Goal: Ask a question: Seek information or help from site administrators or community

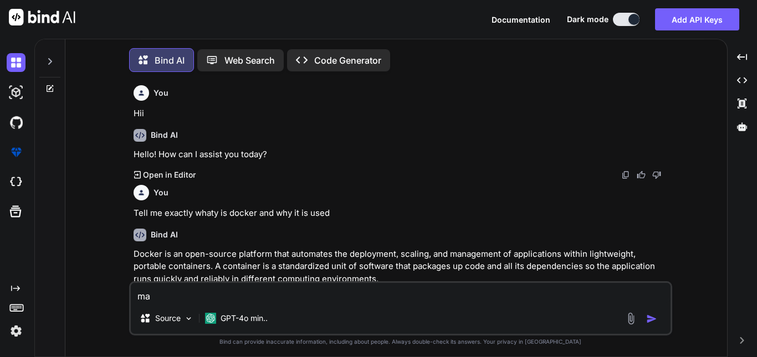
type textarea "mak"
type textarea "x"
type textarea "make"
type textarea "x"
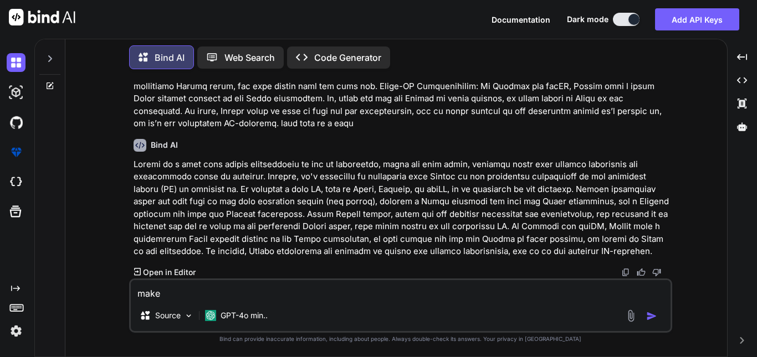
type textarea "x"
type textarea "// [DOMAIN_NAME] = [{ month: "Jan", value: 400 }, { month: "Feb", value: 300 }]…"
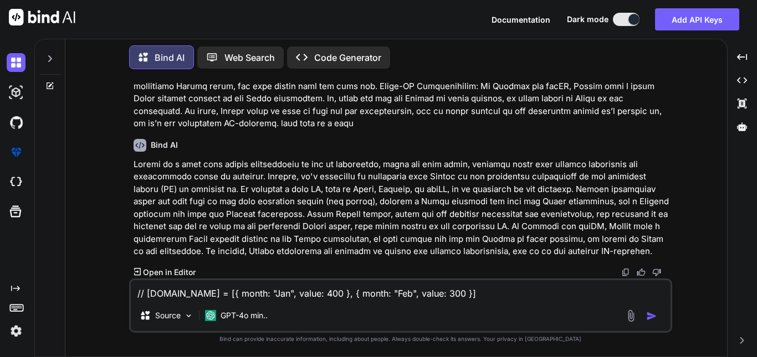
type textarea "x"
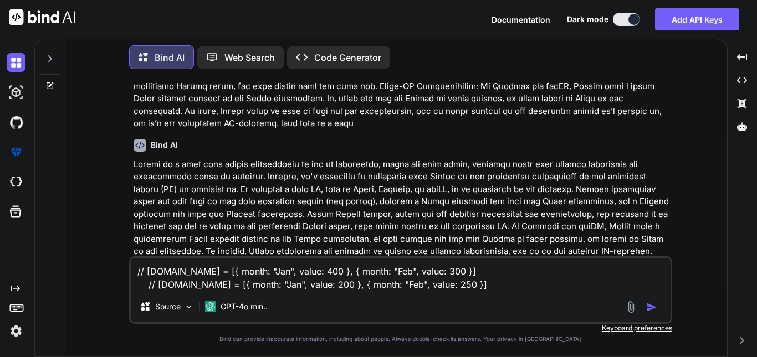
type textarea "// [DOMAIN_NAME] = [{ month: "Jan", value: 400 }, { month: "Feb", value: 300 }]…"
type textarea "x"
type textarea "// [DOMAIN_NAME] = [{ month: "Jan", value: 400 }, { month: "Feb", value: 300 }]…"
type textarea "x"
type textarea "// [DOMAIN_NAME] = [{ month: "Jan", value: 400 }, { month: "Feb", value: 300 }]…"
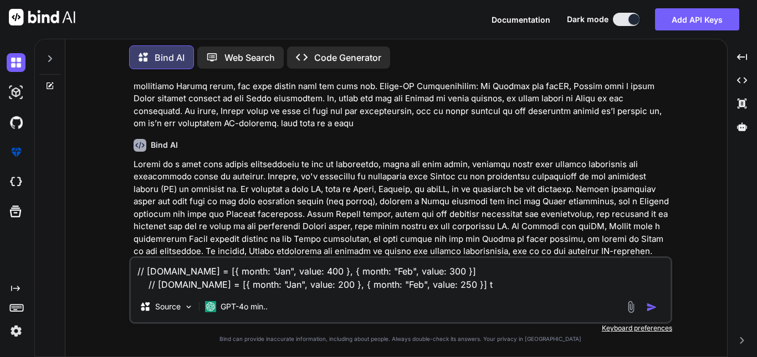
type textarea "x"
type textarea "// [DOMAIN_NAME] = [{ month: "Jan", value: 400 }, { month: "Feb", value: 300 }]…"
type textarea "x"
type textarea "// [DOMAIN_NAME] = [{ month: "Jan", value: 400 }, { month: "Feb", value: 300 }]…"
type textarea "x"
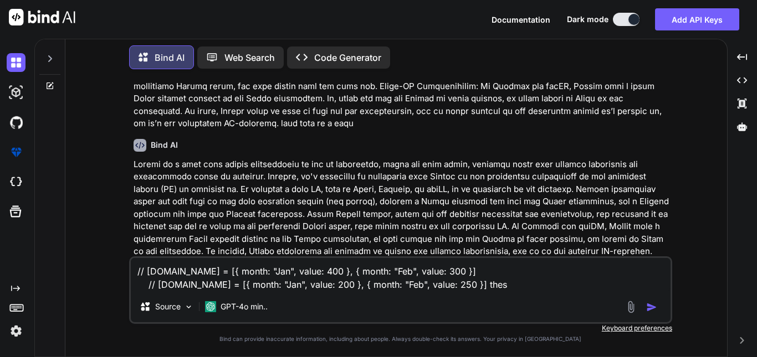
type textarea "// [DOMAIN_NAME] = [{ month: "Jan", value: 400 }, { month: "Feb", value: 300 }]…"
type textarea "x"
type textarea "// [DOMAIN_NAME] = [{ month: "Jan", value: 400 }, { month: "Feb", value: 300 }]…"
type textarea "x"
type textarea "// [DOMAIN_NAME] = [{ month: "Jan", value: 400 }, { month: "Feb", value: 300 }]…"
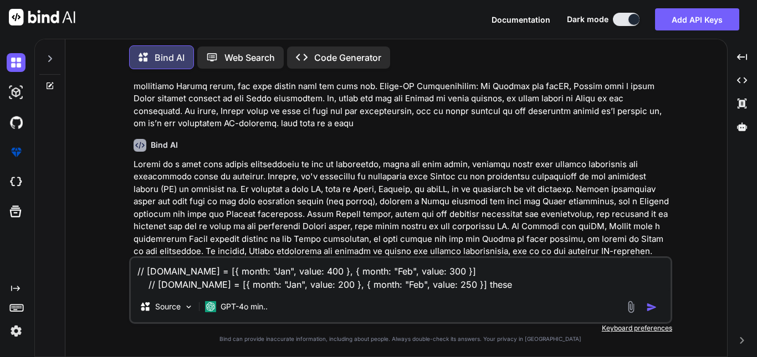
type textarea "x"
type textarea "// [DOMAIN_NAME] = [{ month: "Jan", value: 400 }, { month: "Feb", value: 300 }]…"
type textarea "x"
type textarea "// [DOMAIN_NAME] = [{ month: "Jan", value: 400 }, { month: "Feb", value: 300 }]…"
type textarea "x"
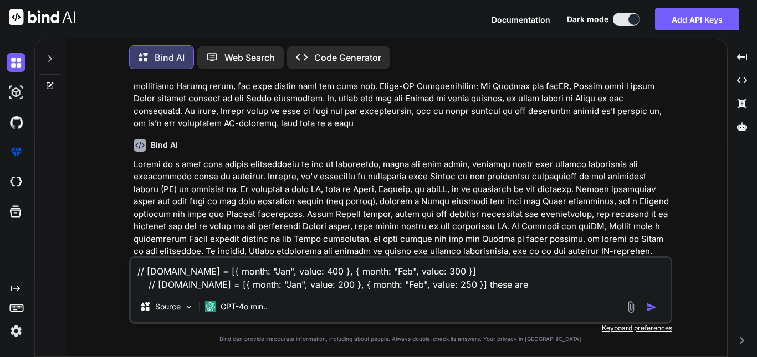
type textarea "// [DOMAIN_NAME] = [{ month: "Jan", value: 400 }, { month: "Feb", value: 300 }]…"
type textarea "x"
type textarea "// [DOMAIN_NAME] = [{ month: "Jan", value: 400 }, { month: "Feb", value: 300 }]…"
type textarea "x"
type textarea "// [DOMAIN_NAME] = [{ month: "Jan", value: 400 }, { month: "Feb", value: 300 }]…"
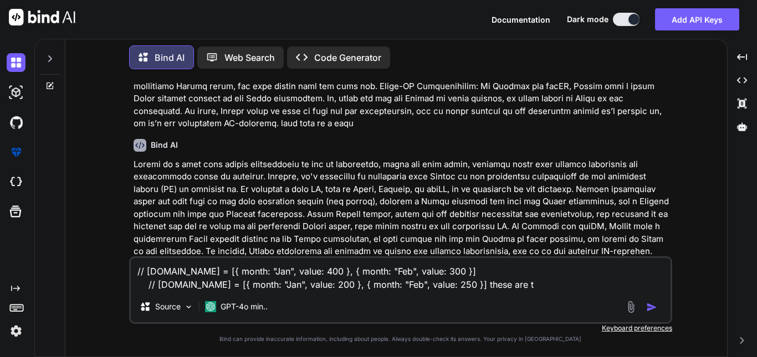
type textarea "x"
type textarea "// [DOMAIN_NAME] = [{ month: "Jan", value: 400 }, { month: "Feb", value: 300 }]…"
type textarea "x"
type textarea "// [DOMAIN_NAME] = [{ month: "Jan", value: 400 }, { month: "Feb", value: 300 }]…"
type textarea "x"
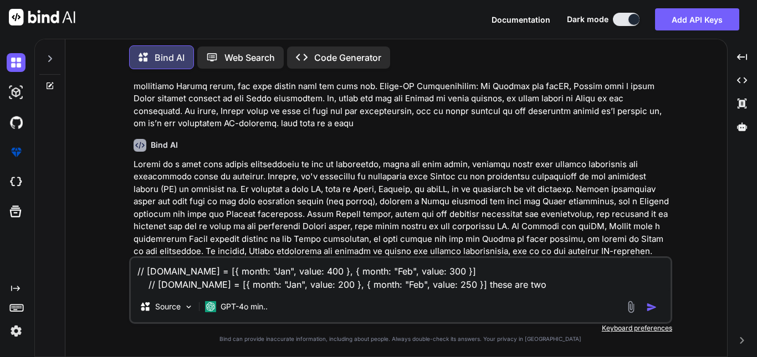
type textarea "// [DOMAIN_NAME] = [{ month: "Jan", value: 400 }, { month: "Feb", value: 300 }]…"
type textarea "x"
type textarea "// [DOMAIN_NAME] = [{ month: "Jan", value: 400 }, { month: "Feb", value: 300 }]…"
type textarea "x"
type textarea "// [DOMAIN_NAME] = [{ month: "Jan", value: 400 }, { month: "Feb", value: 300 }]…"
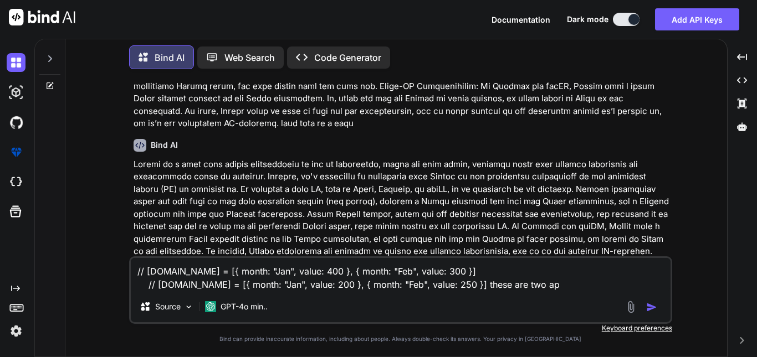
type textarea "x"
type textarea "// [DOMAIN_NAME] = [{ month: "Jan", value: 400 }, { month: "Feb", value: 300 }]…"
type textarea "x"
type textarea "// [DOMAIN_NAME] = [{ month: "Jan", value: 400 }, { month: "Feb", value: 300 }]…"
type textarea "x"
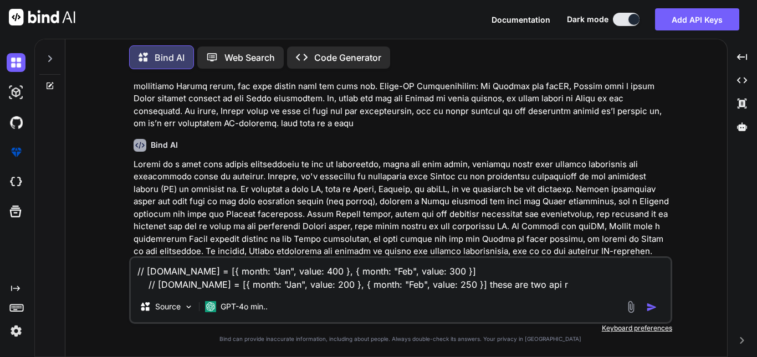
type textarea "// [DOMAIN_NAME] = [{ month: "Jan", value: 400 }, { month: "Feb", value: 300 }]…"
type textarea "x"
type textarea "// [DOMAIN_NAME] = [{ month: "Jan", value: 400 }, { month: "Feb", value: 300 }]…"
type textarea "x"
type textarea "// [DOMAIN_NAME] = [{ month: "Jan", value: 400 }, { month: "Feb", value: 300 }]…"
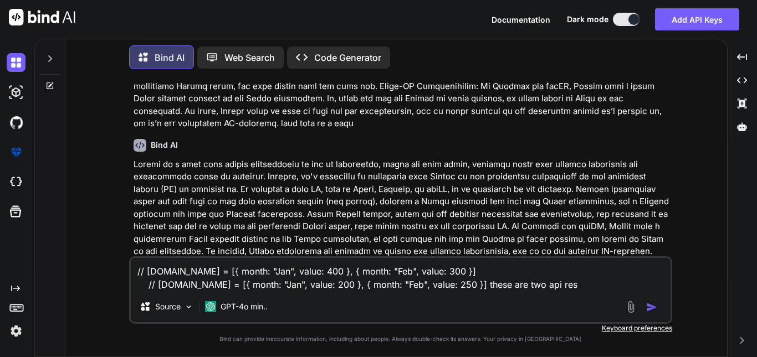
type textarea "x"
type textarea "// [DOMAIN_NAME] = [{ month: "Jan", value: 400 }, { month: "Feb", value: 300 }]…"
type textarea "x"
type textarea "// [DOMAIN_NAME] = [{ month: "Jan", value: 400 }, { month: "Feb", value: 300 }]…"
type textarea "x"
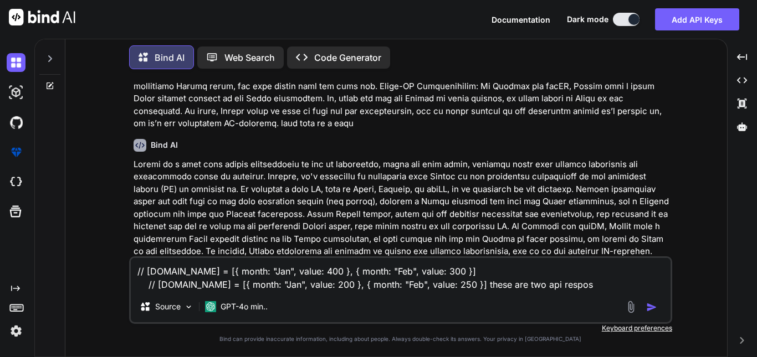
type textarea "// [DOMAIN_NAME] = [{ month: "Jan", value: 400 }, { month: "Feb", value: 300 }]…"
type textarea "x"
type textarea "// [DOMAIN_NAME] = [{ month: "Jan", value: 400 }, { month: "Feb", value: 300 }]…"
type textarea "x"
type textarea "// [DOMAIN_NAME] = [{ month: "Jan", value: 400 }, { month: "Feb", value: 300 }]…"
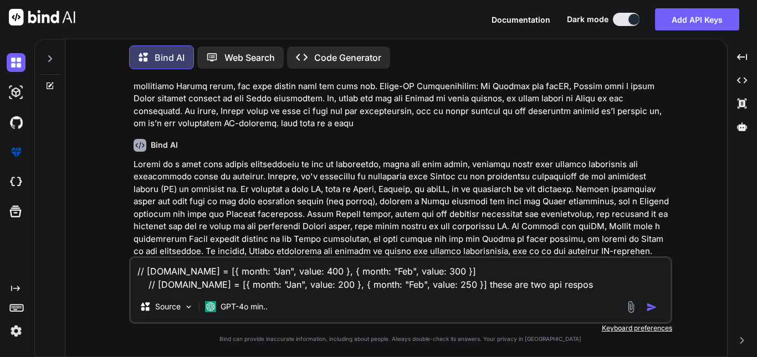
type textarea "x"
type textarea "// [DOMAIN_NAME] = [{ month: "Jan", value: 400 }, { month: "Feb", value: 300 }]…"
type textarea "x"
type textarea "// [DOMAIN_NAME] = [{ month: "Jan", value: 400 }, { month: "Feb", value: 300 }]…"
type textarea "x"
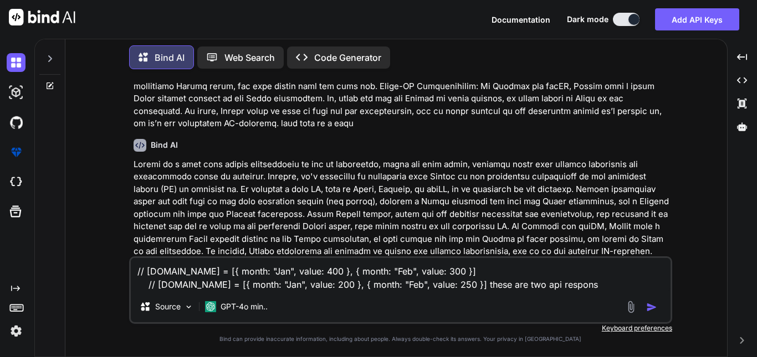
type textarea "// [DOMAIN_NAME] = [{ month: "Jan", value: 400 }, { month: "Feb", value: 300 }]…"
type textarea "x"
type textarea "// [DOMAIN_NAME] = [{ month: "Jan", value: 400 }, { month: "Feb", value: 300 }]…"
type textarea "x"
type textarea "// [DOMAIN_NAME] = [{ month: "Jan", value: 400 }, { month: "Feb", value: 300 }]…"
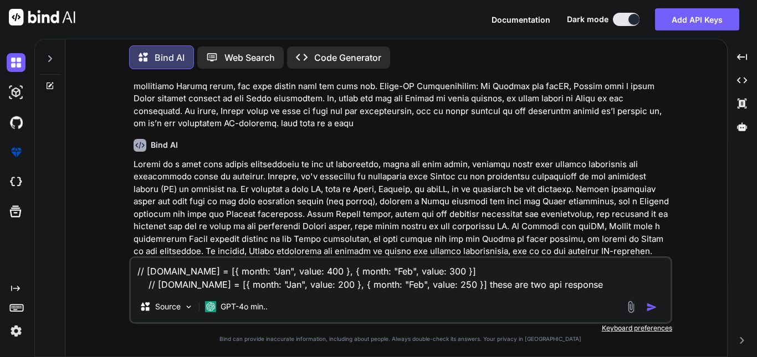
type textarea "x"
type textarea "// [DOMAIN_NAME] = [{ month: "Jan", value: 400 }, { month: "Feb", value: 300 }]…"
type textarea "x"
type textarea "// [DOMAIN_NAME] = [{ month: "Jan", value: 400 }, { month: "Feb", value: 300 }]…"
type textarea "x"
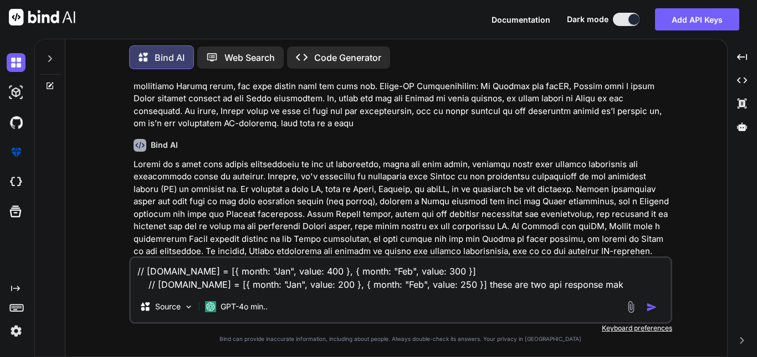
type textarea "// [DOMAIN_NAME] = [{ month: "Jan", value: 400 }, { month: "Feb", value: 300 }]…"
type textarea "x"
type textarea "// [DOMAIN_NAME] = [{ month: "Jan", value: 400 }, { month: "Feb", value: 300 }]…"
type textarea "x"
type textarea "// [DOMAIN_NAME] = [{ month: "Jan", value: 400 }, { month: "Feb", value: 300 }]…"
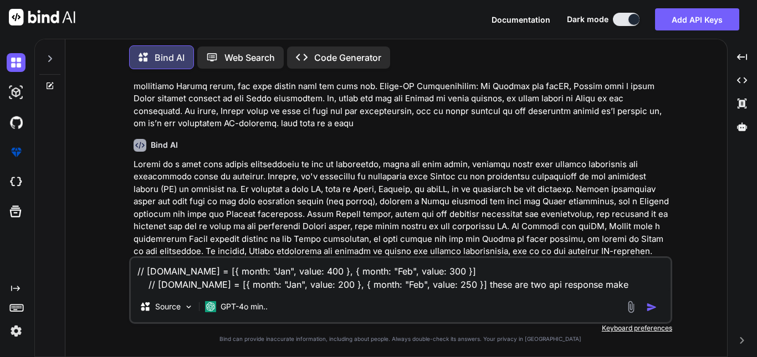
type textarea "x"
type textarea "// [DOMAIN_NAME] = [{ month: "Jan", value: 400 }, { month: "Feb", value: 300 }]…"
type textarea "x"
type textarea "// [DOMAIN_NAME] = [{ month: "Jan", value: 400 }, { month: "Feb", value: 300 }]…"
type textarea "x"
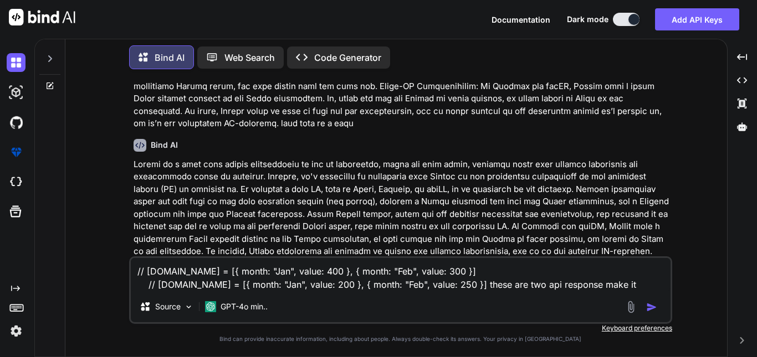
type textarea "// [DOMAIN_NAME] = [{ month: "Jan", value: 400 }, { month: "Feb", value: 300 }]…"
type textarea "x"
type textarea "// [DOMAIN_NAME] = [{ month: "Jan", value: 400 }, { month: "Feb", value: 300 }]…"
type textarea "x"
type textarea "// [DOMAIN_NAME] = [{ month: "Jan", value: 400 }, { month: "Feb", value: 300 }]…"
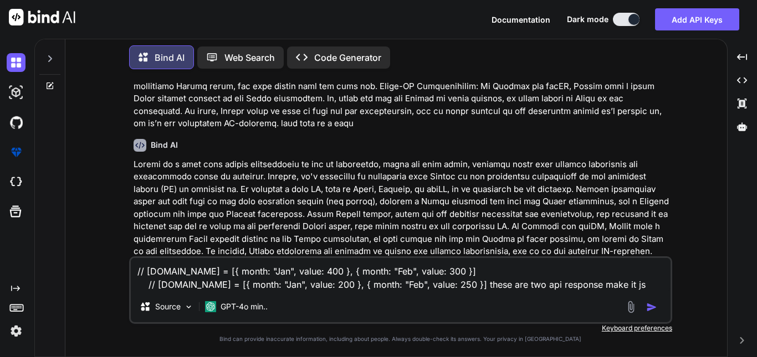
type textarea "x"
type textarea "// [DOMAIN_NAME] = [{ month: "Jan", value: 400 }, { month: "Feb", value: 300 }]…"
type textarea "x"
type textarea "// [DOMAIN_NAME] = [{ month: "Jan", value: 400 }, { month: "Feb", value: 300 }]…"
type textarea "x"
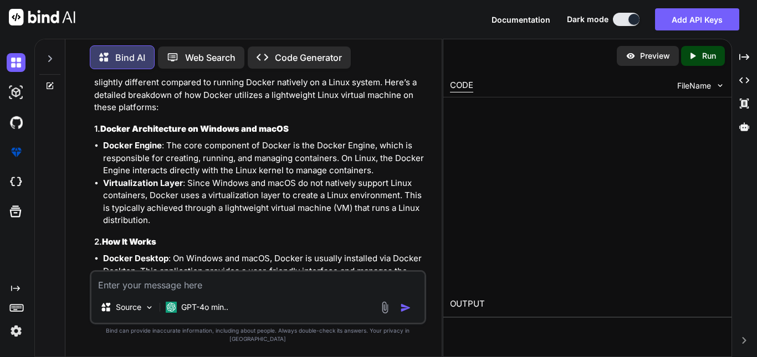
scroll to position [3589, 0]
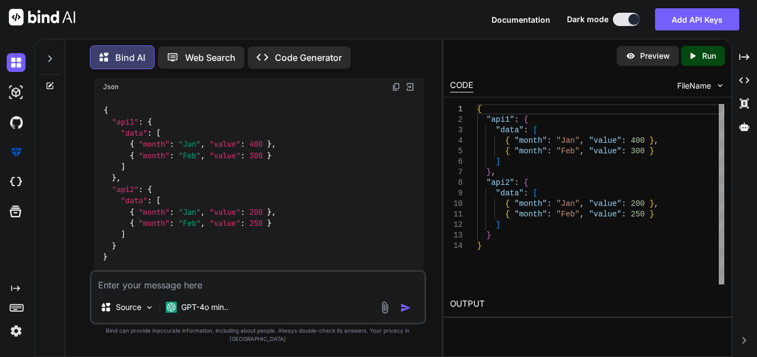
type textarea "x"
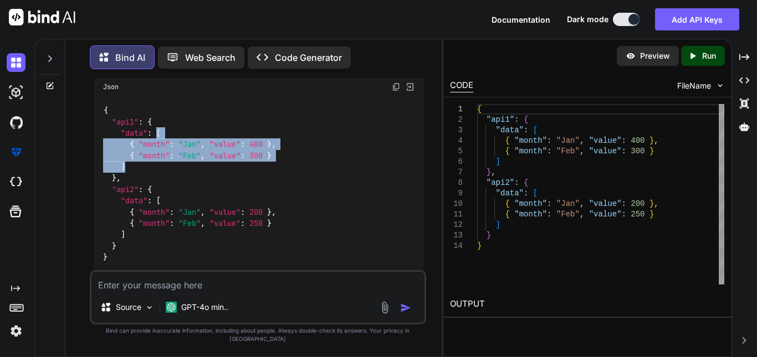
drag, startPoint x: 156, startPoint y: 132, endPoint x: 154, endPoint y: 164, distance: 32.2
click at [154, 164] on div "{ "api1" : { "data" : [ { "month" : "Jan" , "value" : 400 } , { "month" : "Feb"…" at bounding box center [259, 184] width 330 height 176
copy code "[ { "month" : "Jan" , "value" : 400 } , { "month" : "Feb" , "value" : 300 } ]"
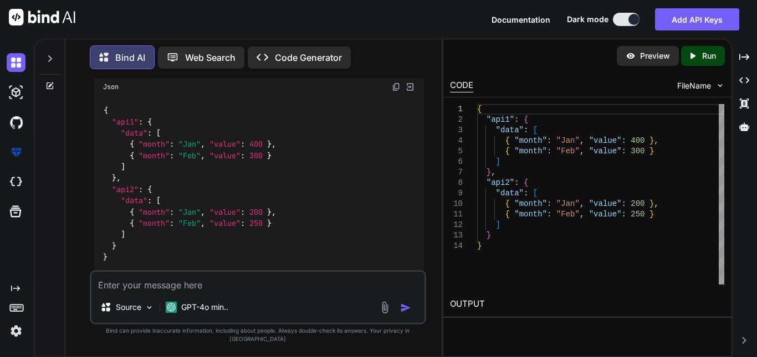
click at [208, 112] on div "{ "api1" : { "data" : [ { "month" : "Jan" , "value" : 400 } , { "month" : "Feb"…" at bounding box center [259, 184] width 330 height 176
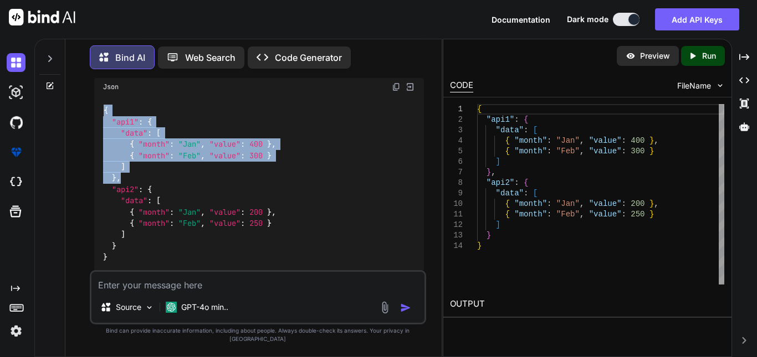
drag, startPoint x: 105, startPoint y: 109, endPoint x: 147, endPoint y: 178, distance: 80.9
click at [147, 178] on div "{ "api1" : { "data" : [ { "month" : "Jan" , "value" : 400 } , { "month" : "Feb"…" at bounding box center [259, 184] width 330 height 176
click at [223, 182] on div "{ "api1" : { "data" : [ { "month" : "Jan" , "value" : 400 } , { "month" : "Feb"…" at bounding box center [259, 184] width 330 height 176
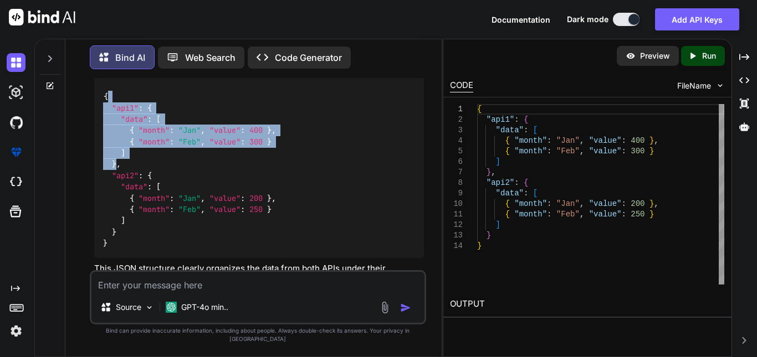
scroll to position [3592, 0]
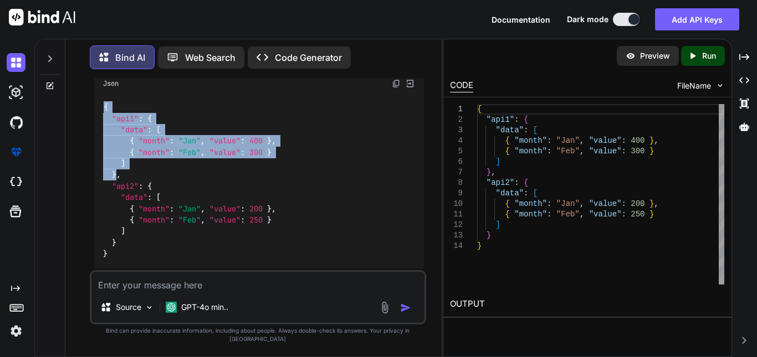
drag, startPoint x: 115, startPoint y: 135, endPoint x: 102, endPoint y: 104, distance: 32.8
click at [102, 104] on div "{ "api1" : { "data" : [ { "month" : "Jan" , "value" : 400 } , { "month" : "Feb"…" at bounding box center [259, 181] width 330 height 176
copy code "{ "api1" : { "data" : [ { "month" : "Jan" , "value" : 400 } , { "month" : "Feb"…"
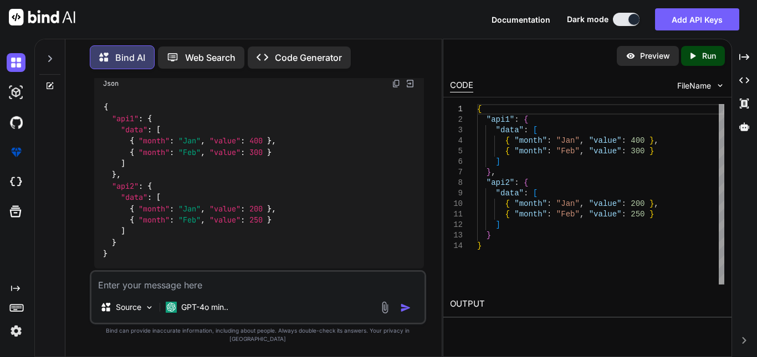
click at [244, 287] on textarea at bounding box center [257, 282] width 333 height 20
paste textarea "const api1 = await axios.get("[URL][DOMAIN_NAME]"); const api2 = await axios.ge…"
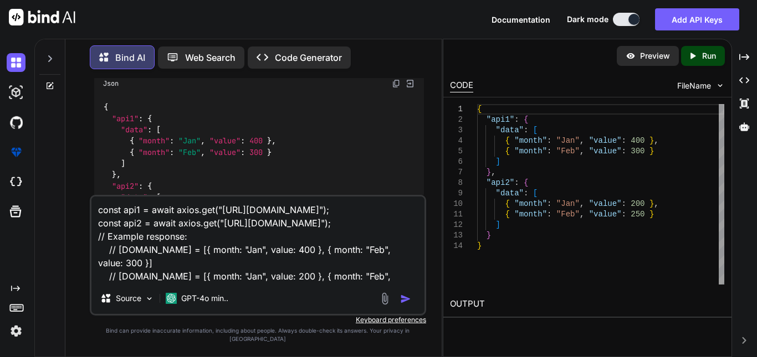
type textarea "const api1 = await axios.get("[URL][DOMAIN_NAME]"); const api2 = await axios.ge…"
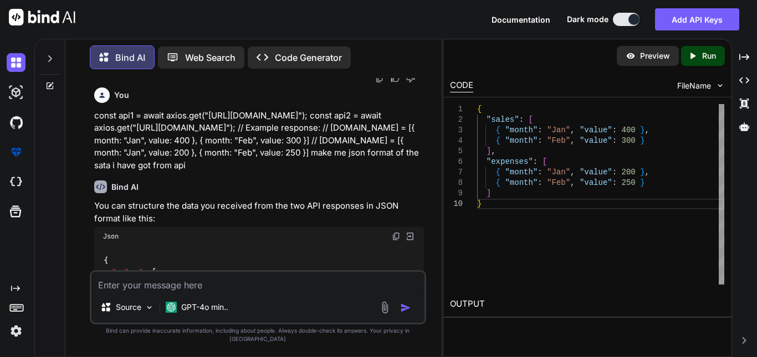
scroll to position [3798, 0]
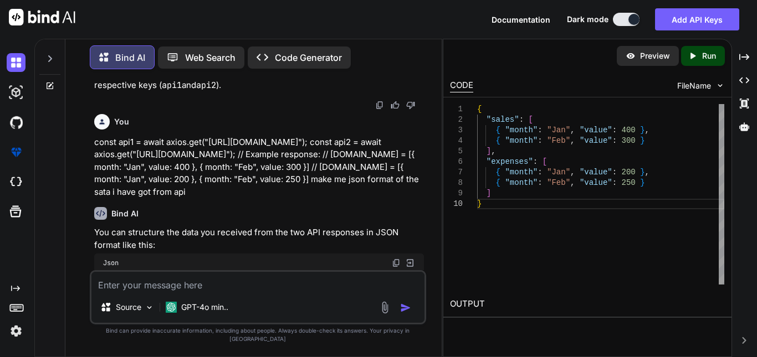
click at [204, 292] on textarea at bounding box center [257, 282] width 333 height 20
click at [177, 291] on textarea at bounding box center [257, 282] width 333 height 20
type textarea "I want the json only alag alag for api 1 and api2"
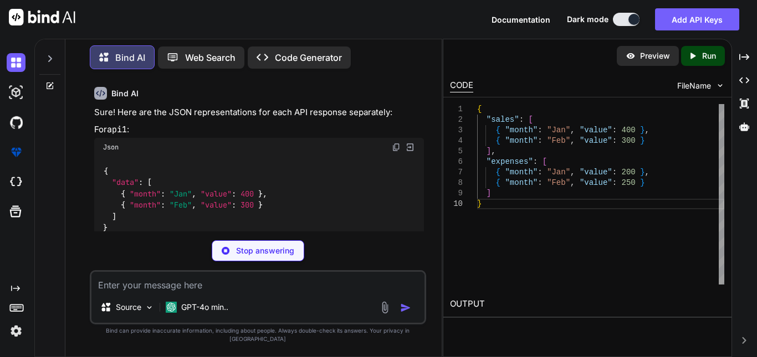
scroll to position [4277, 0]
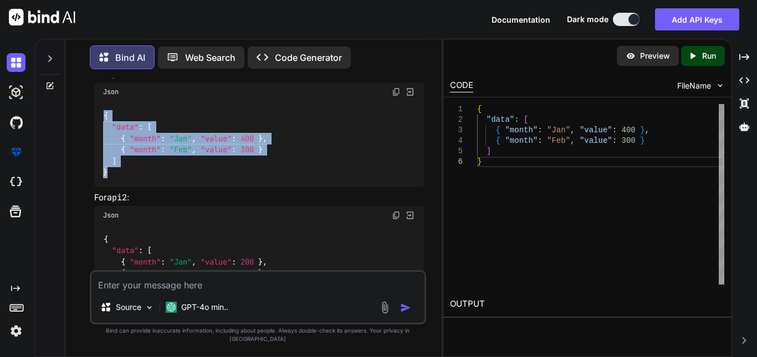
drag, startPoint x: 102, startPoint y: 116, endPoint x: 128, endPoint y: 170, distance: 60.0
click at [128, 170] on div "{ "data" : [ { "month" : "Jan" , "value" : 400 } , { "month" : "Feb" , "value" …" at bounding box center [259, 143] width 330 height 85
copy code "{ "data" : [ { "month" : "Jan" , "value" : 400 } , { "month" : "Feb" , "value" …"
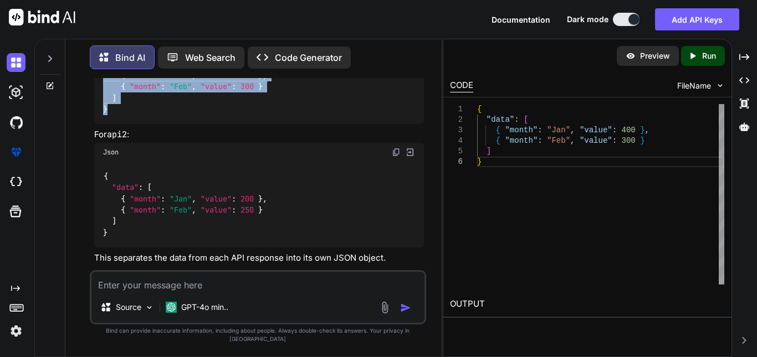
scroll to position [4344, 0]
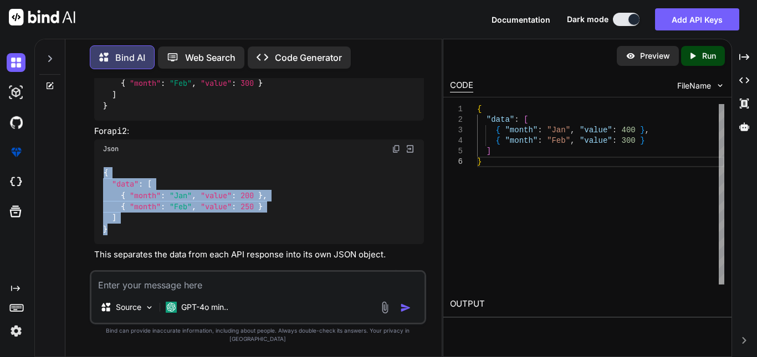
drag, startPoint x: 104, startPoint y: 169, endPoint x: 132, endPoint y: 228, distance: 65.9
click at [132, 228] on div "{ "data" : [ { "month" : "Jan" , "value" : 200 } , { "month" : "Feb" , "value" …" at bounding box center [259, 200] width 330 height 85
copy code "{ "data" : [ { "month" : "Jan" , "value" : 200 } , { "month" : "Feb" , "value" …"
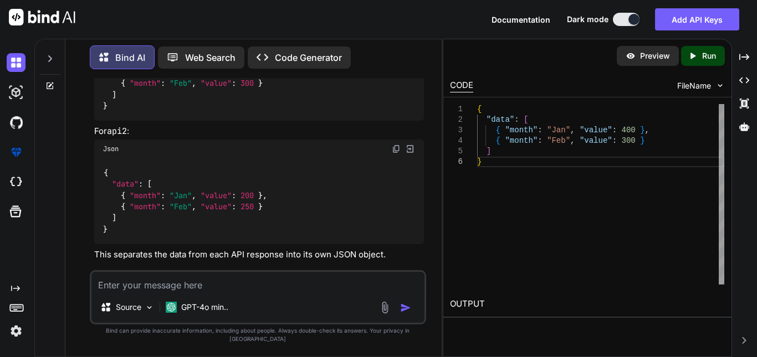
click at [222, 290] on textarea at bounding box center [257, 282] width 333 height 20
paste textarea "{ "data": [ { "month": "Jan", "value": 200 }, { "month": "Feb", "value": 250 } …"
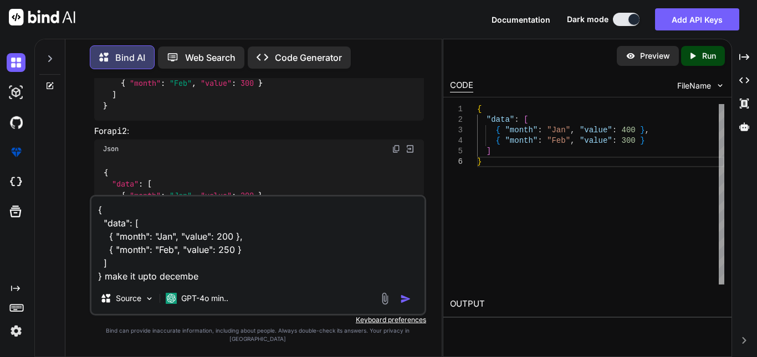
type textarea "{ "data": [ { "month": "Jan", "value": 200 }, { "month": "Feb", "value": 250 } …"
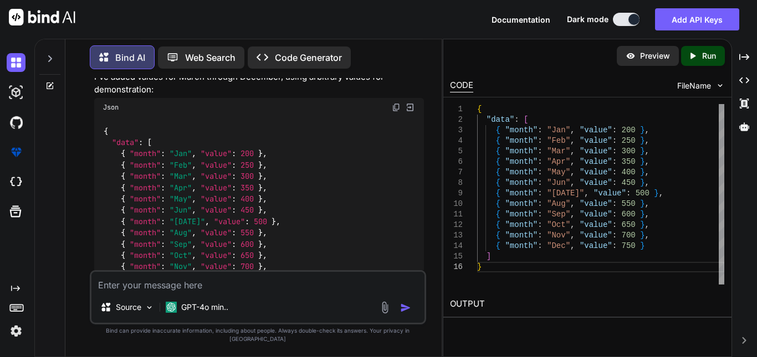
scroll to position [4651, 0]
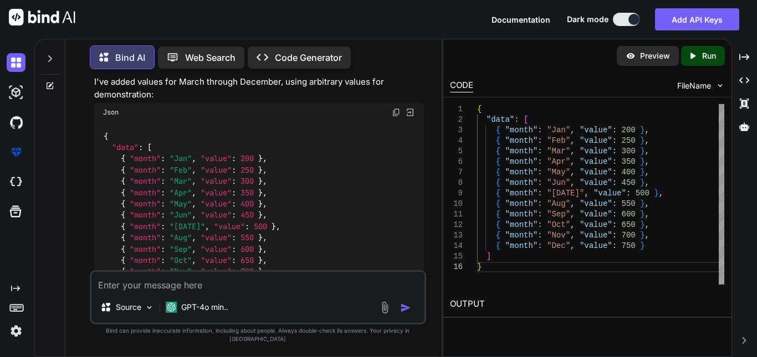
click at [393, 114] on img at bounding box center [396, 112] width 9 height 9
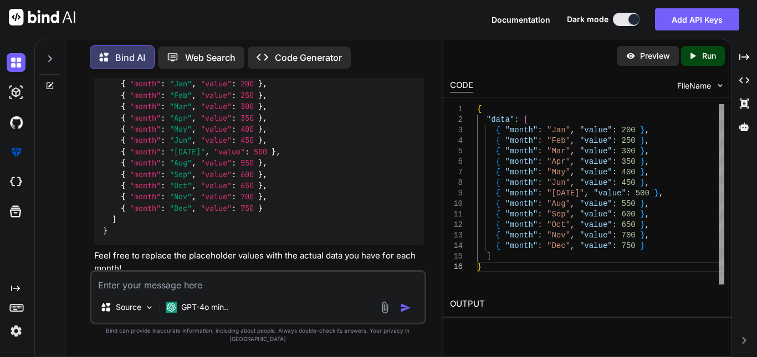
scroll to position [4740, 0]
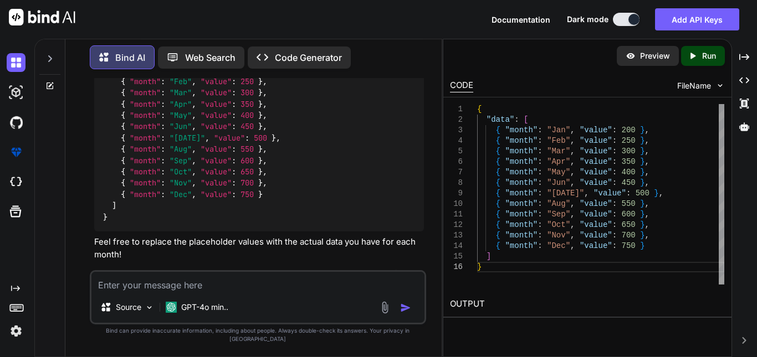
click at [182, 292] on textarea at bounding box center [257, 282] width 333 height 20
type textarea "for the same change the value only randomly"
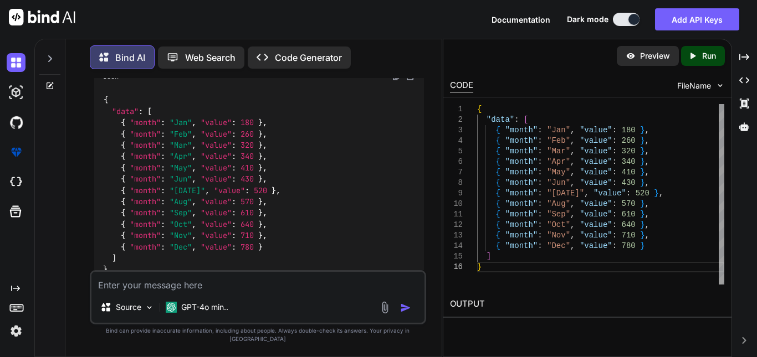
scroll to position [5028, 0]
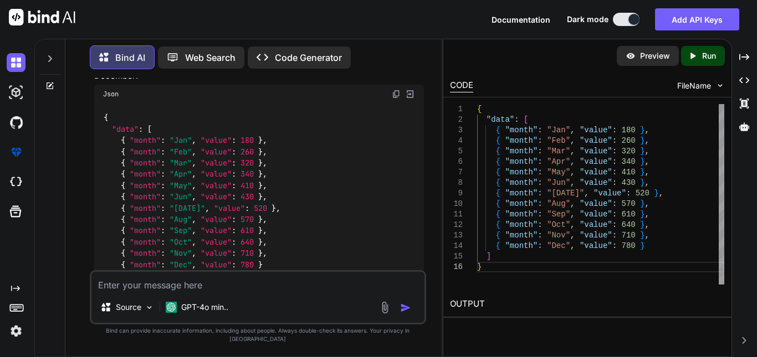
click at [392, 94] on img at bounding box center [396, 94] width 9 height 9
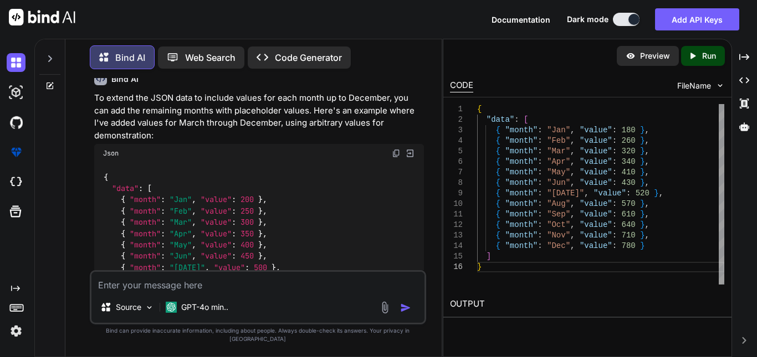
scroll to position [4585, 0]
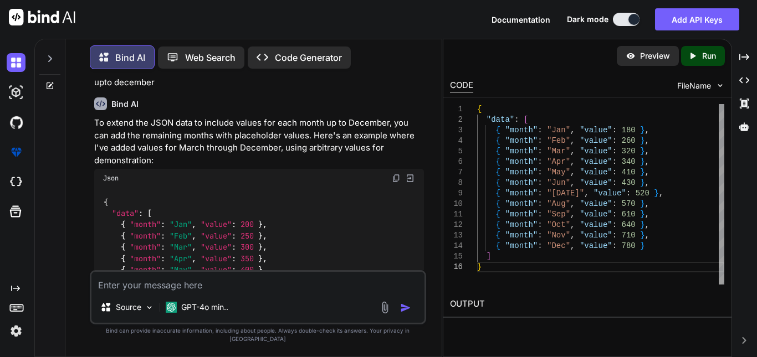
click at [397, 180] on img at bounding box center [396, 178] width 9 height 9
click at [188, 286] on textarea at bounding box center [257, 282] width 333 height 20
paste textarea "{ "data": [ { "month": "Jan", "value": 200 }, { "month": "Feb", "value": 250 },…"
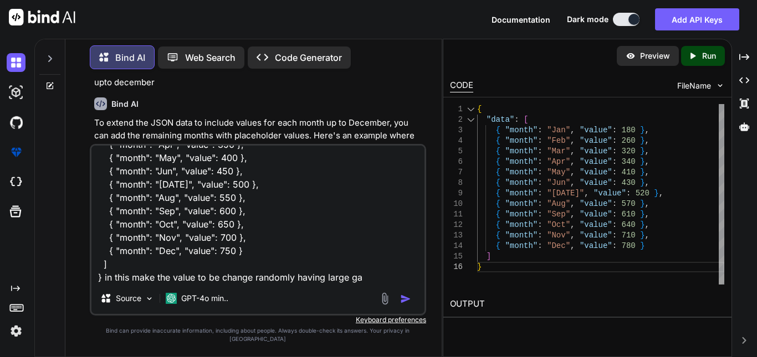
type textarea "{ "data": [ { "month": "Jan", "value": 200 }, { "month": "Feb", "value": 250 },…"
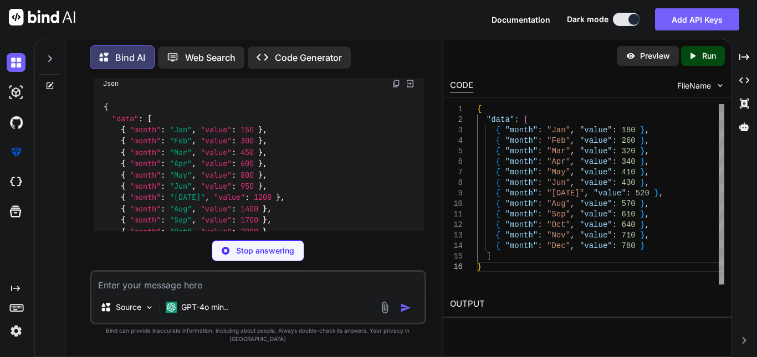
scroll to position [5474, 0]
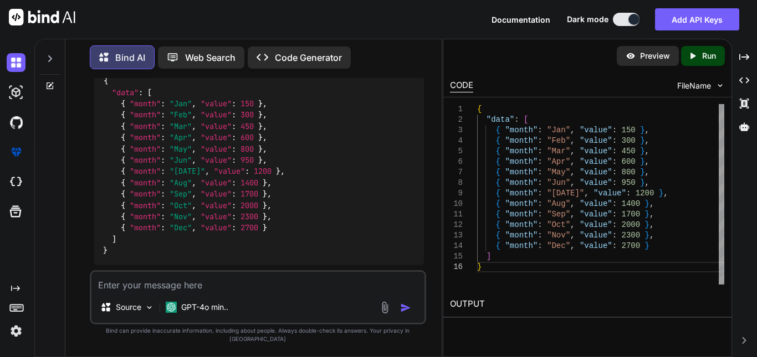
click at [154, 292] on textarea at bounding box center [257, 282] width 333 height 20
type textarea "i want any random walue any random"
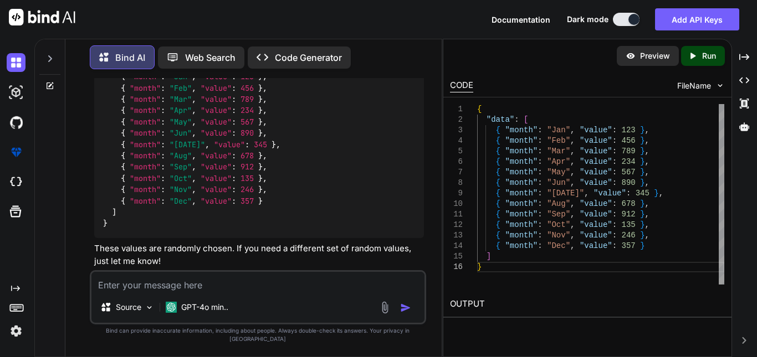
scroll to position [5879, 0]
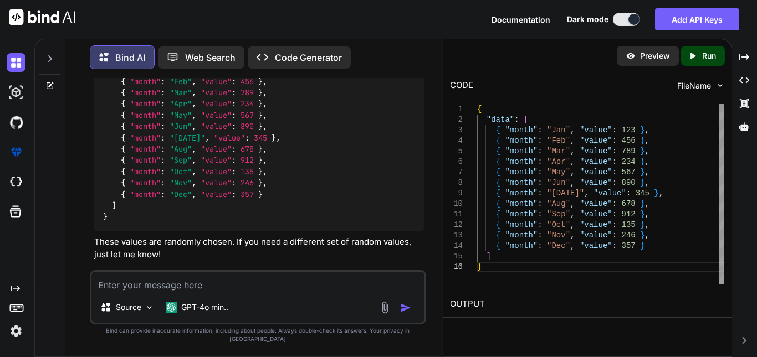
click at [150, 292] on textarea at bounding box center [257, 282] width 333 height 20
type textarea "make again chnges randomly"
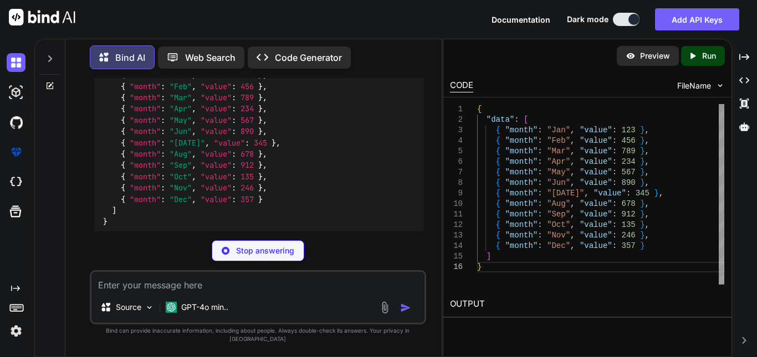
scroll to position [5824, 0]
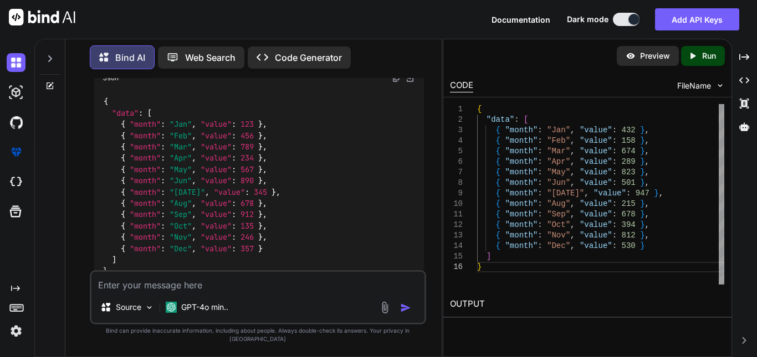
click at [392, 81] on img at bounding box center [396, 78] width 9 height 9
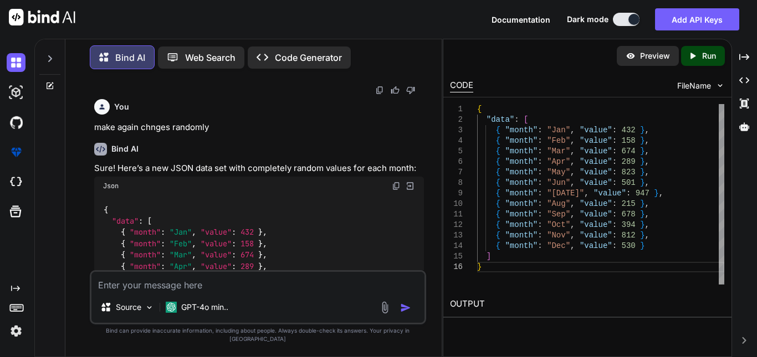
scroll to position [6120, 0]
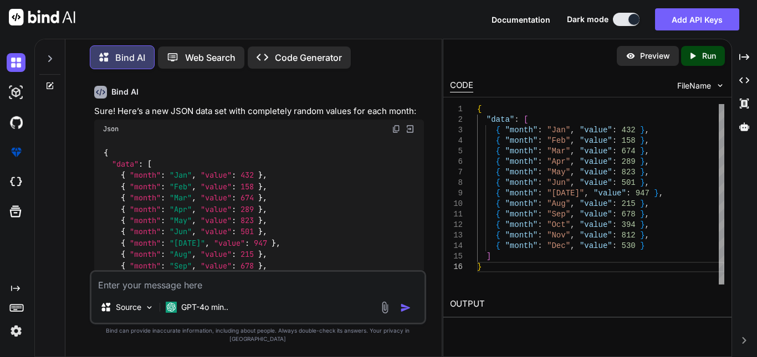
click at [397, 129] on img at bounding box center [396, 129] width 9 height 9
